Goal: Task Accomplishment & Management: Complete application form

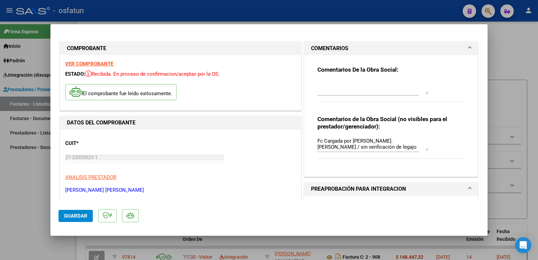
scroll to position [67, 0]
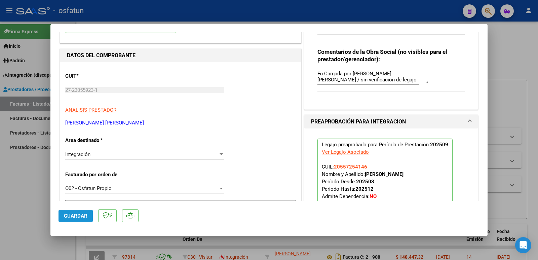
click at [71, 216] on span "Guardar" at bounding box center [76, 216] width 24 height 6
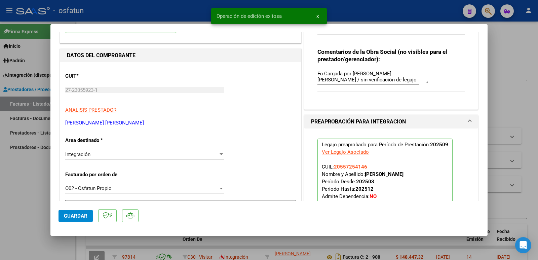
click at [0, 206] on div at bounding box center [269, 130] width 538 height 260
type input "$ 0,00"
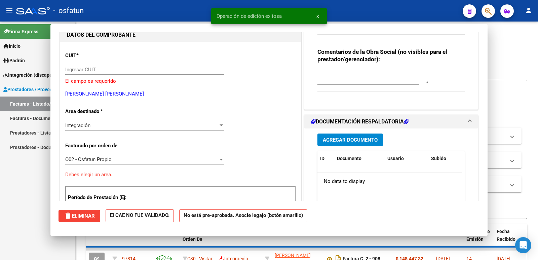
scroll to position [0, 0]
